Goal: Task Accomplishment & Management: Use online tool/utility

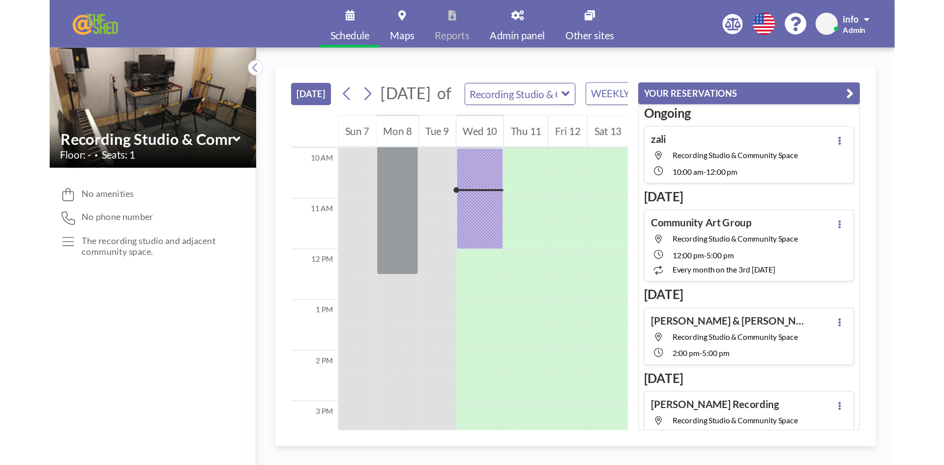
scroll to position [393, 0]
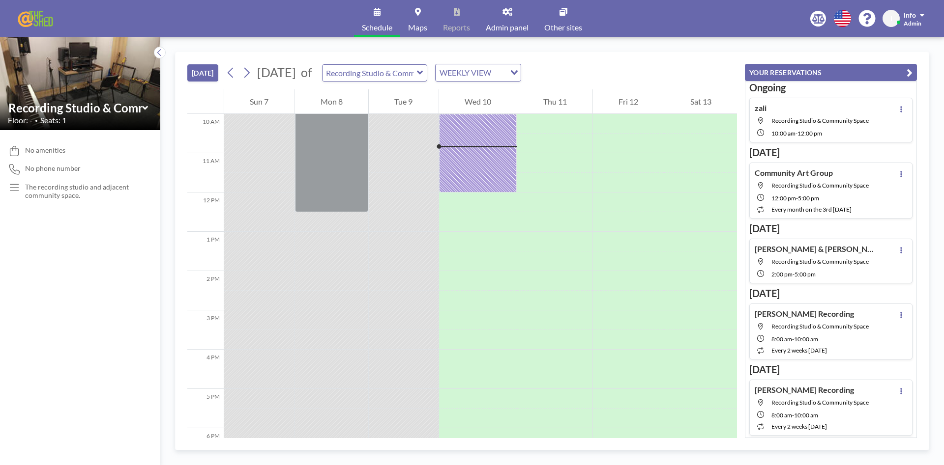
click at [514, 29] on span "Admin panel" at bounding box center [507, 28] width 43 height 8
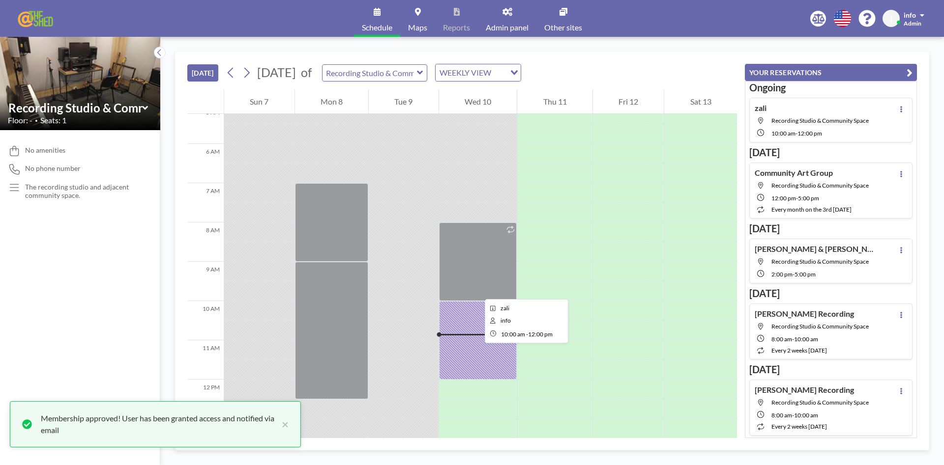
scroll to position [169, 0]
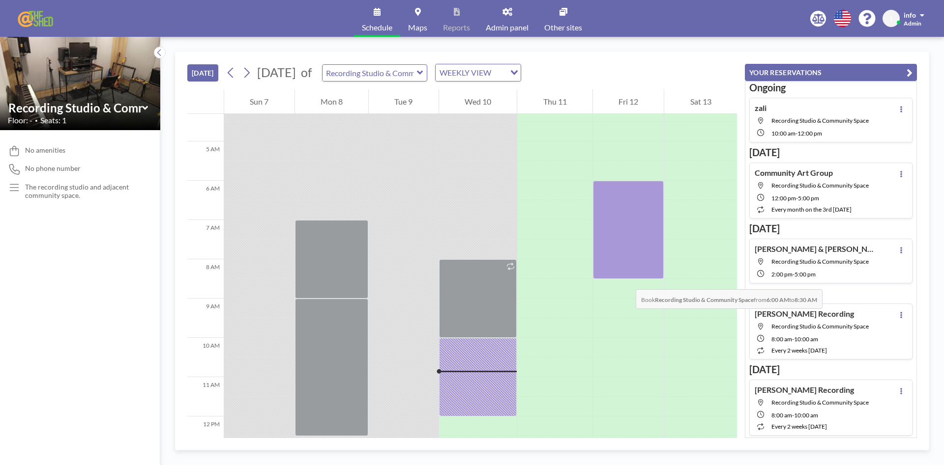
drag, startPoint x: 636, startPoint y: 190, endPoint x: 626, endPoint y: 280, distance: 91.0
click at [626, 279] on div at bounding box center [628, 230] width 71 height 98
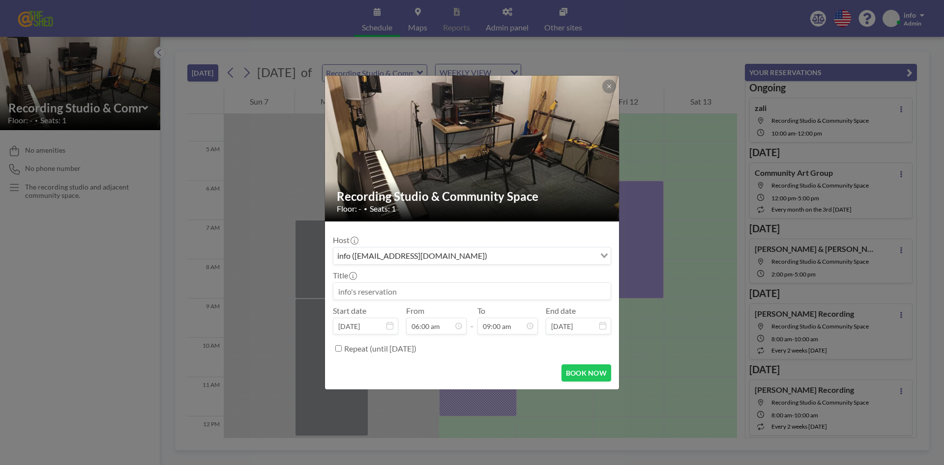
click at [361, 289] on input at bounding box center [471, 291] width 277 height 17
click at [606, 87] on icon at bounding box center [609, 87] width 6 height 6
